Goal: Navigation & Orientation: Understand site structure

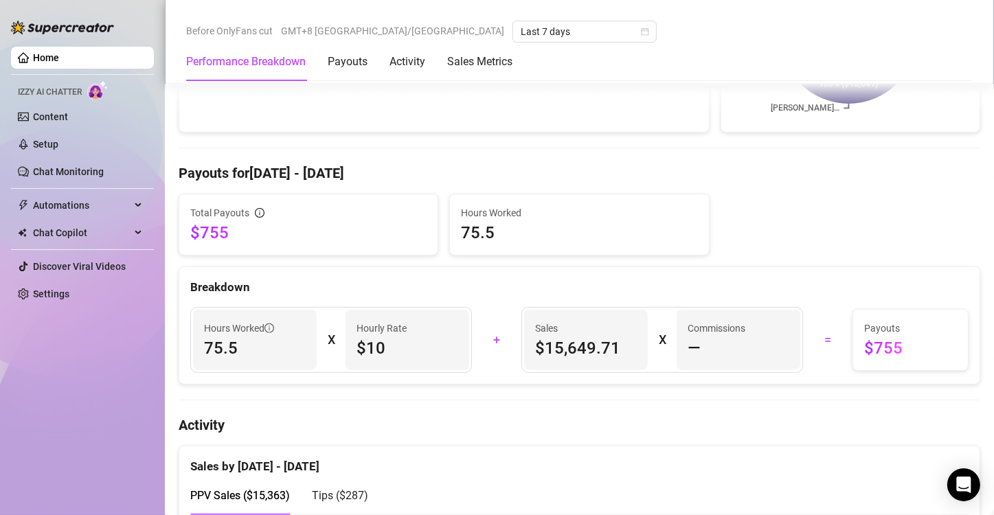
scroll to position [550, 0]
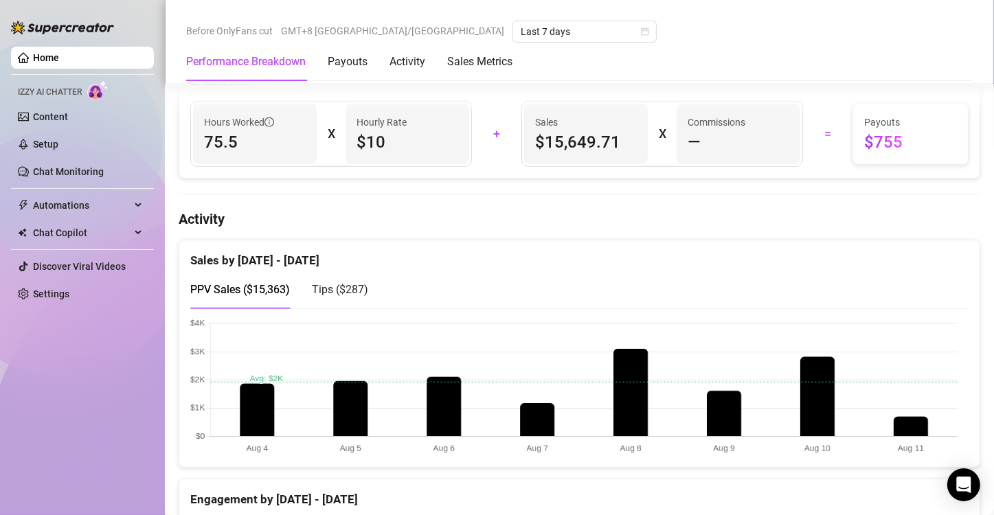
click at [49, 360] on div "Home Izzy AI Chatter Content Setup Chat Monitoring Automations Chat Copilot Dis…" at bounding box center [82, 251] width 143 height 503
click at [467, 344] on canvas at bounding box center [574, 387] width 768 height 137
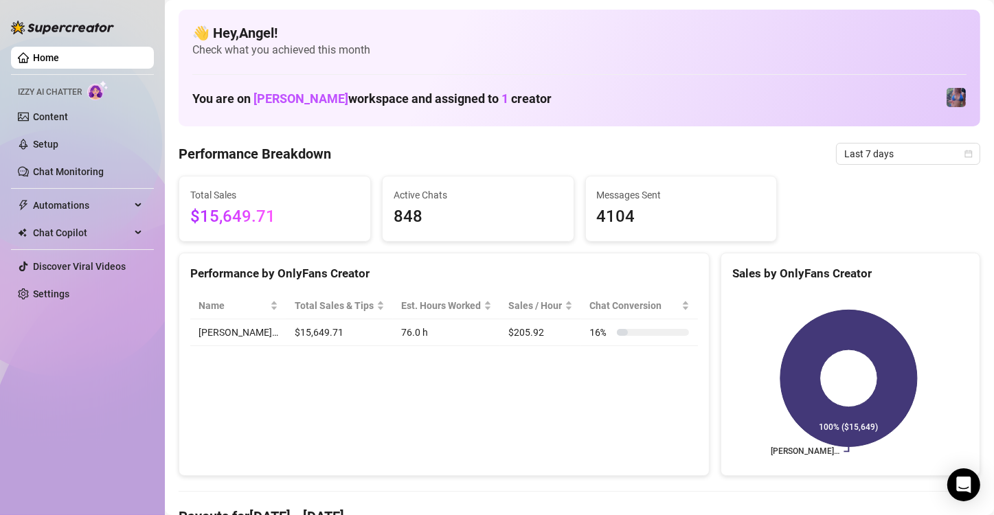
click at [21, 393] on div "Home Izzy AI Chatter Content Setup Chat Monitoring Automations Chat Copilot Dis…" at bounding box center [82, 251] width 143 height 503
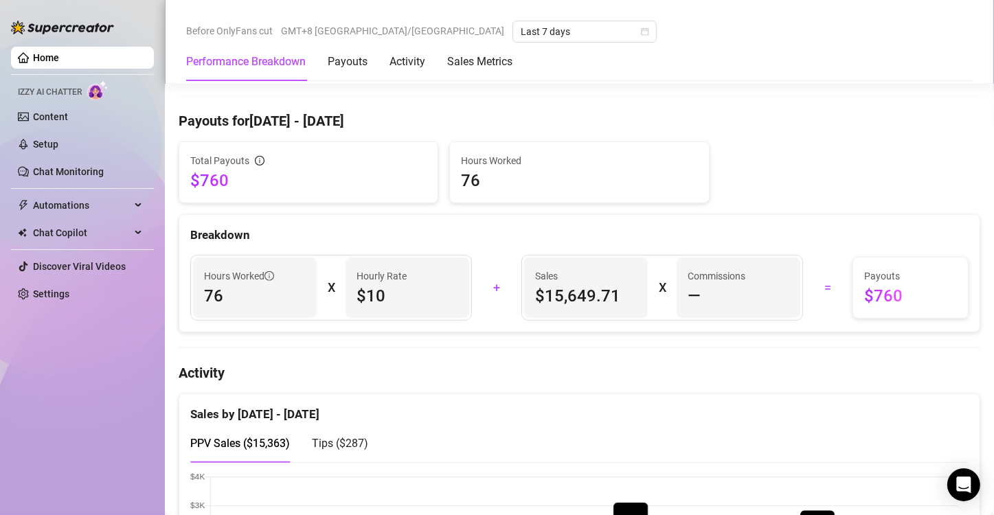
scroll to position [481, 0]
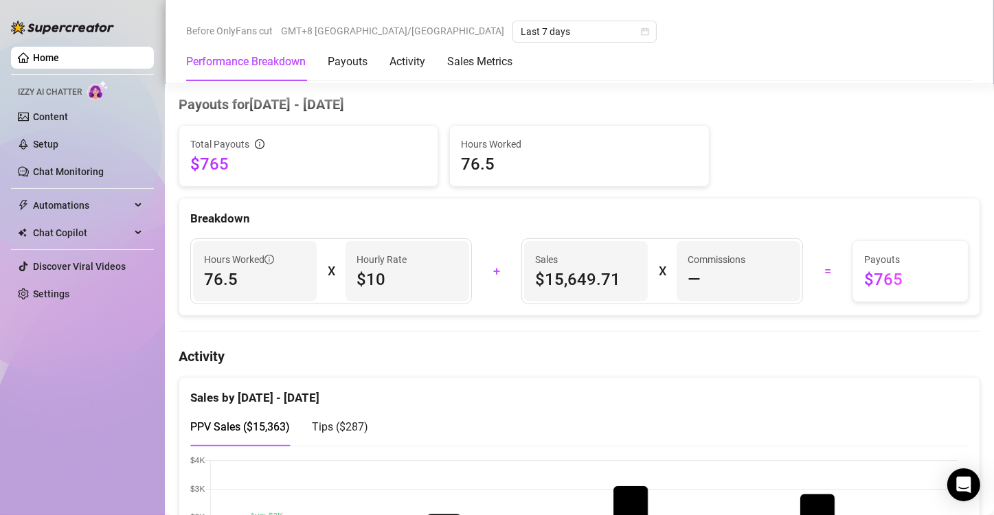
scroll to position [687, 0]
